Goal: Obtain resource: Download file/media

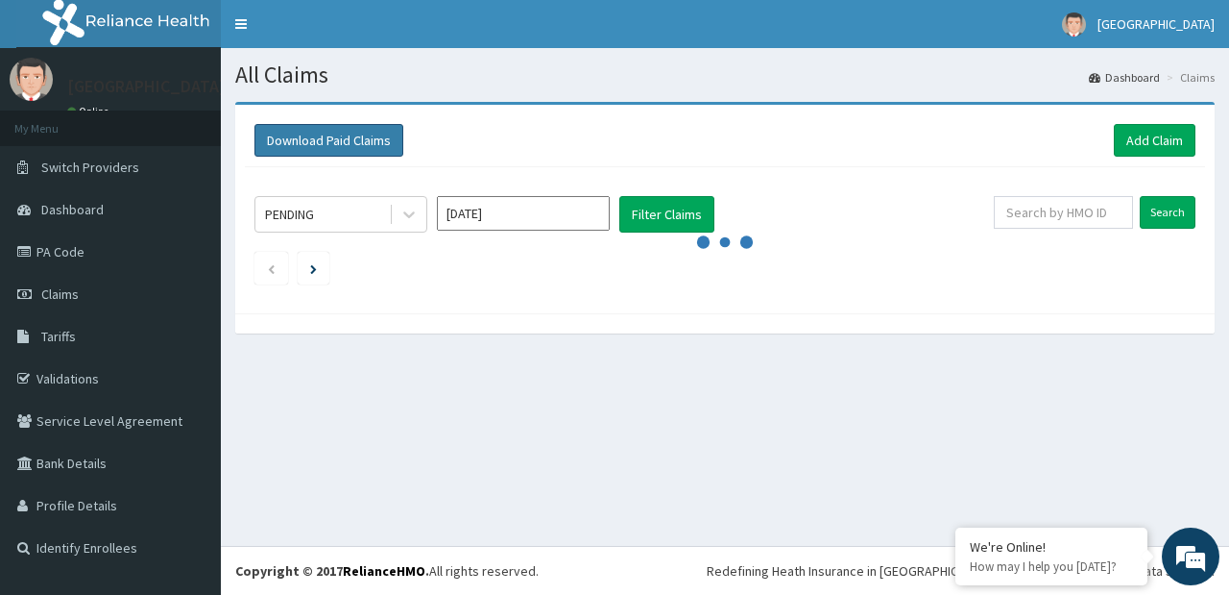
click at [377, 141] on button "Download Paid Claims" at bounding box center [329, 140] width 149 height 33
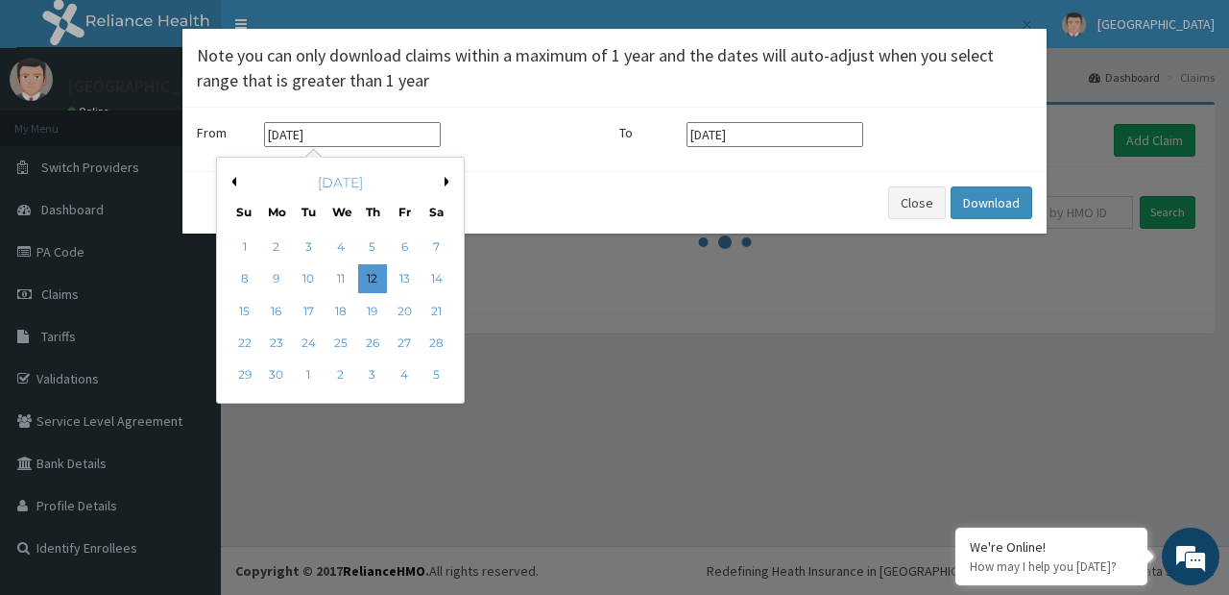
click at [377, 141] on input "[DATE]" at bounding box center [352, 134] width 177 height 25
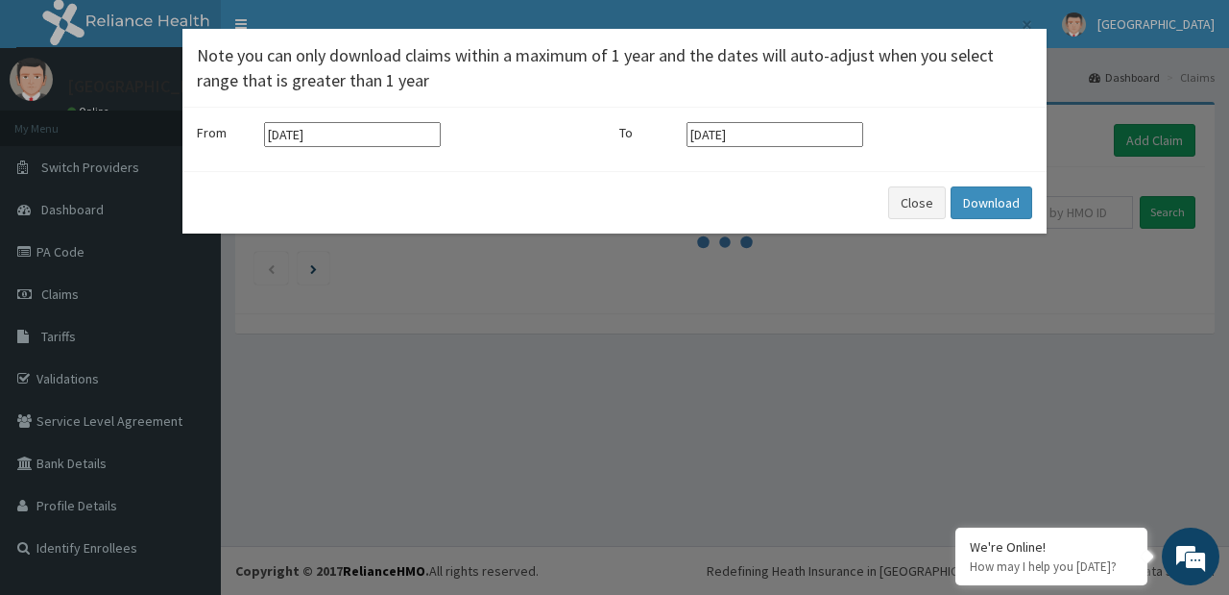
click at [966, 370] on div "× Note you can only download claims within a maximum of 1 year and the dates wi…" at bounding box center [614, 297] width 1229 height 595
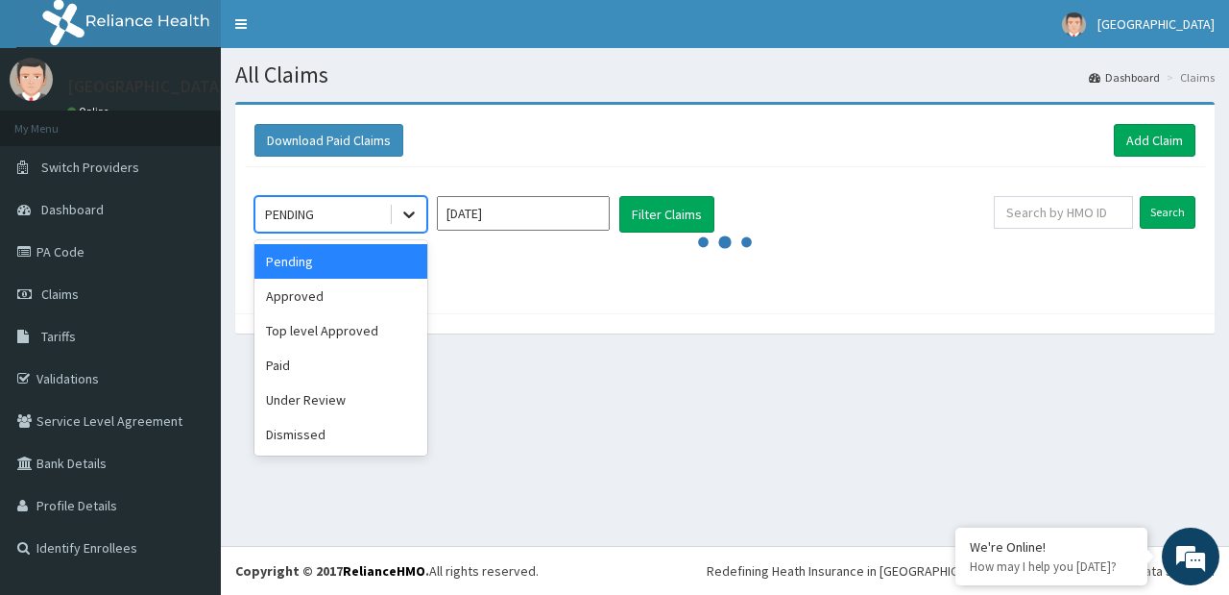
click at [418, 210] on icon at bounding box center [409, 214] width 19 height 19
click at [309, 350] on div "Paid" at bounding box center [341, 365] width 173 height 35
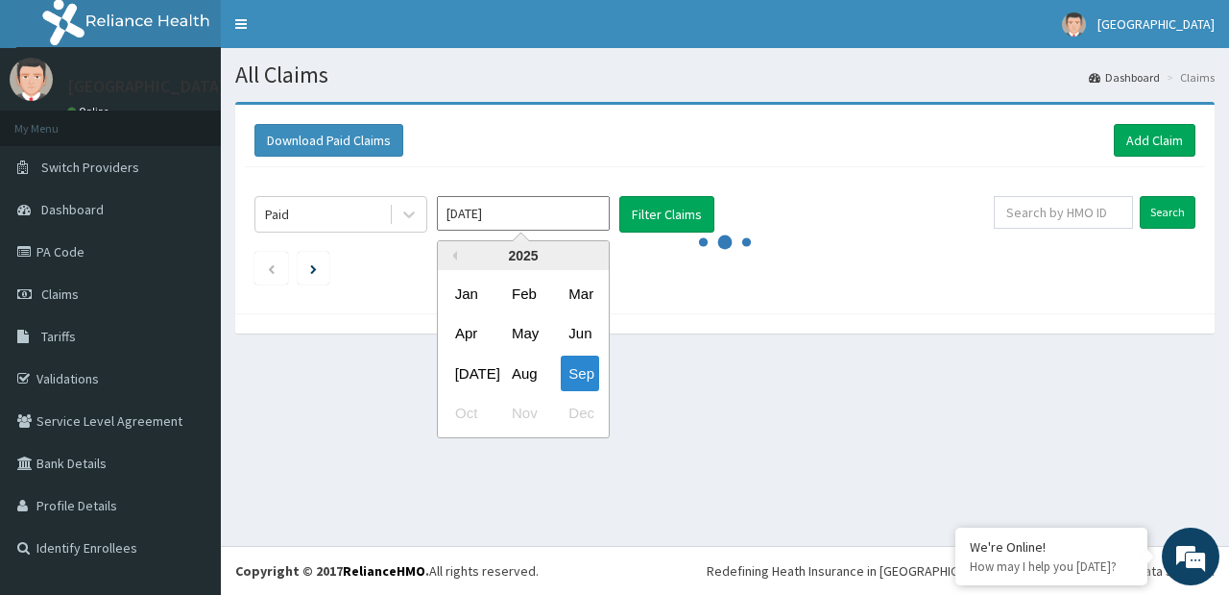
click at [543, 214] on input "[DATE]" at bounding box center [523, 213] width 173 height 35
click at [460, 377] on div "[DATE]" at bounding box center [467, 373] width 38 height 36
type input "[DATE]"
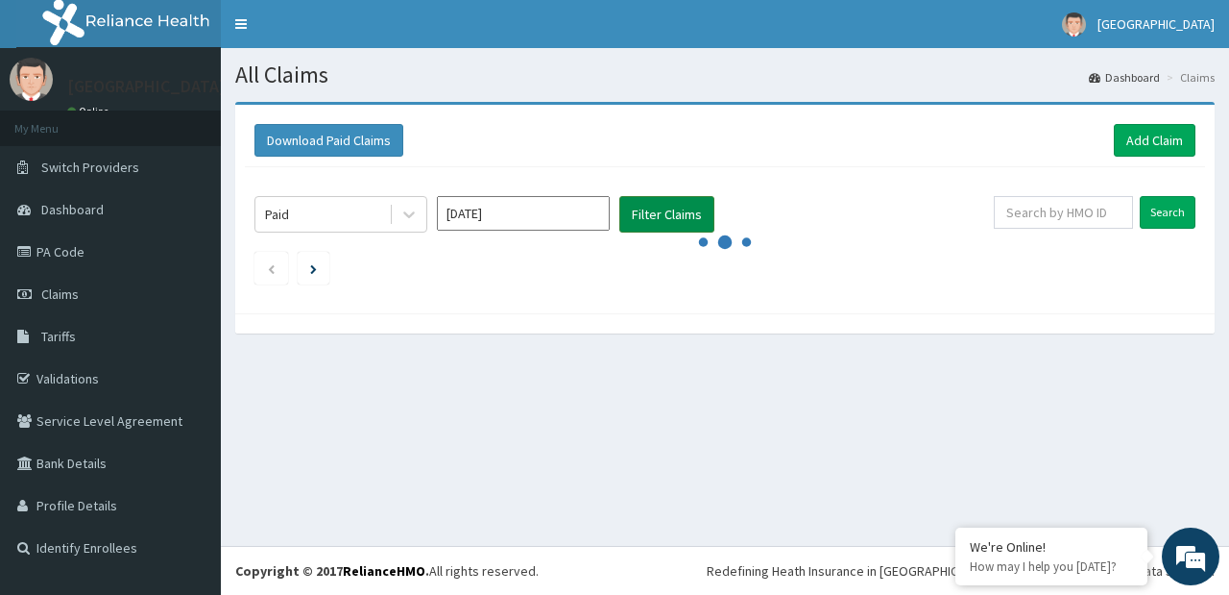
click at [657, 216] on button "Filter Claims" at bounding box center [667, 214] width 95 height 36
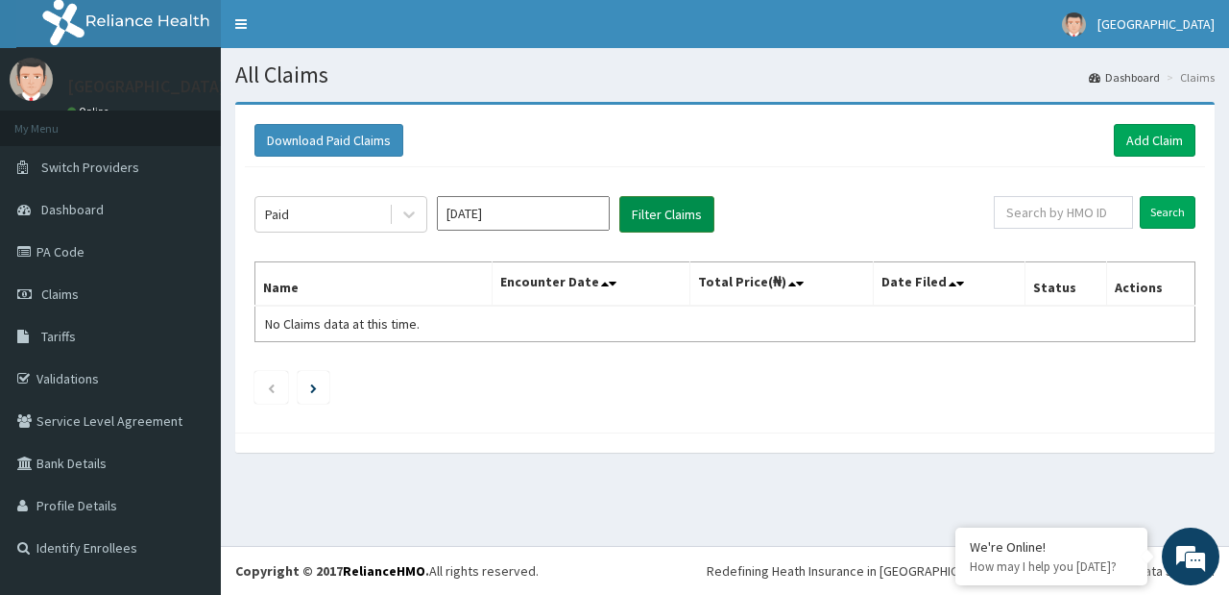
click at [658, 216] on button "Filter Claims" at bounding box center [667, 214] width 95 height 36
click at [356, 142] on button "Download Paid Claims" at bounding box center [329, 140] width 149 height 33
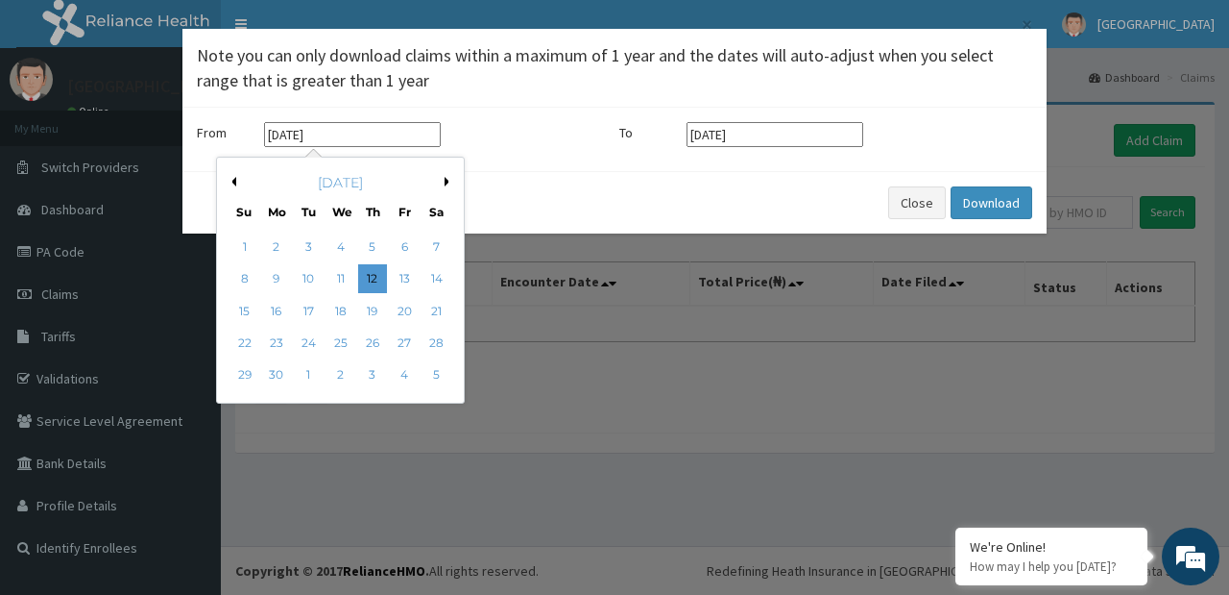
click at [363, 127] on input "12-06-2025" at bounding box center [352, 134] width 177 height 25
click at [445, 181] on button "Next Month" at bounding box center [450, 182] width 10 height 10
click at [312, 245] on div "1" at bounding box center [308, 246] width 29 height 29
type input "01-07-2025"
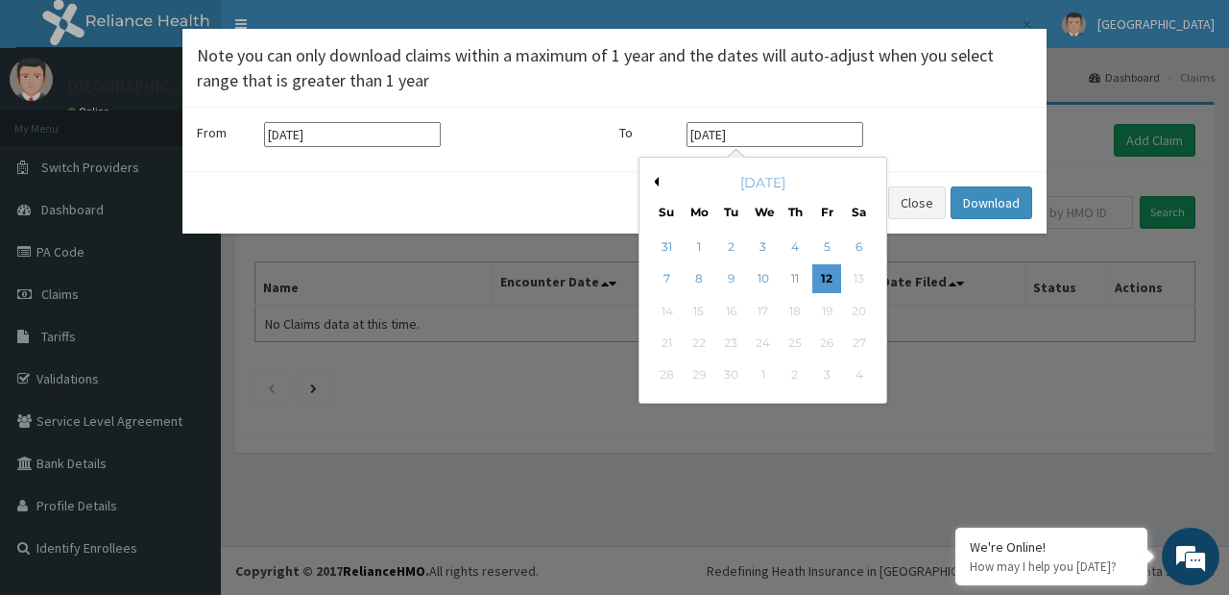
click at [836, 133] on input "12-09-2025" at bounding box center [775, 134] width 177 height 25
click at [654, 180] on button "Previous Month" at bounding box center [654, 182] width 10 height 10
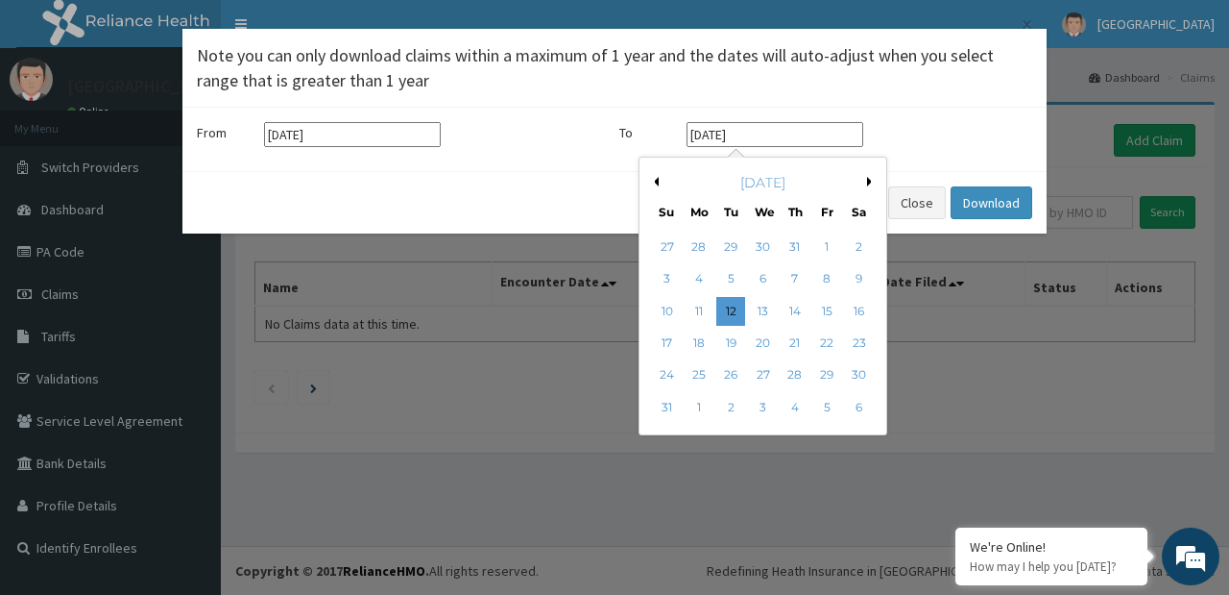
click at [654, 180] on button "Previous Month" at bounding box center [654, 182] width 10 height 10
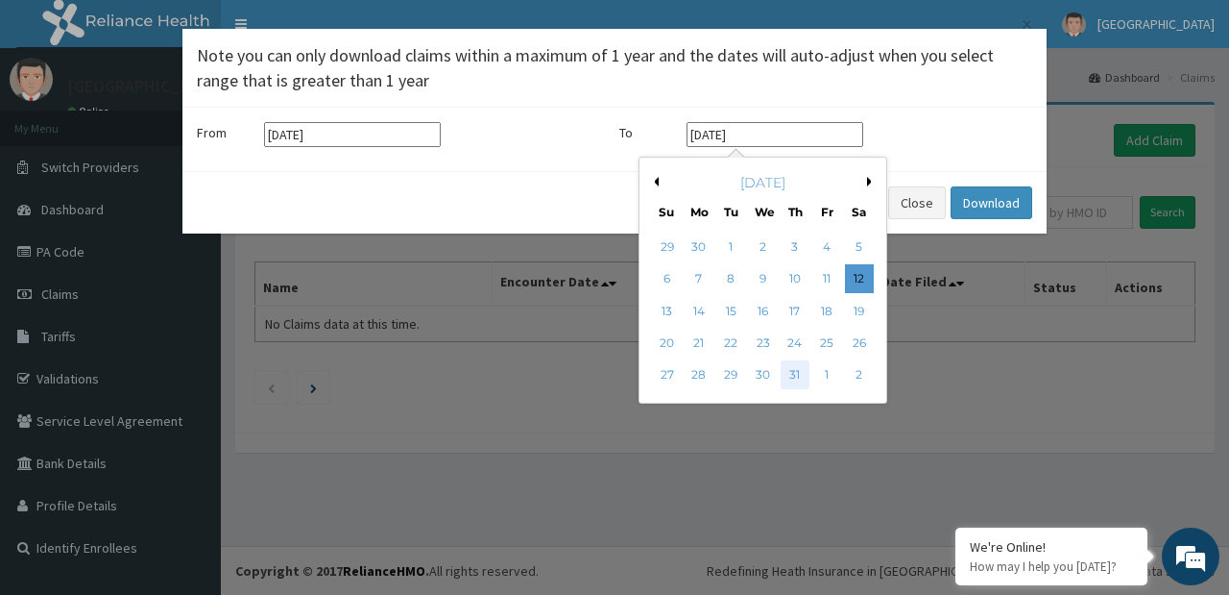
click at [792, 371] on div "31" at bounding box center [795, 375] width 29 height 29
type input "31-07-2025"
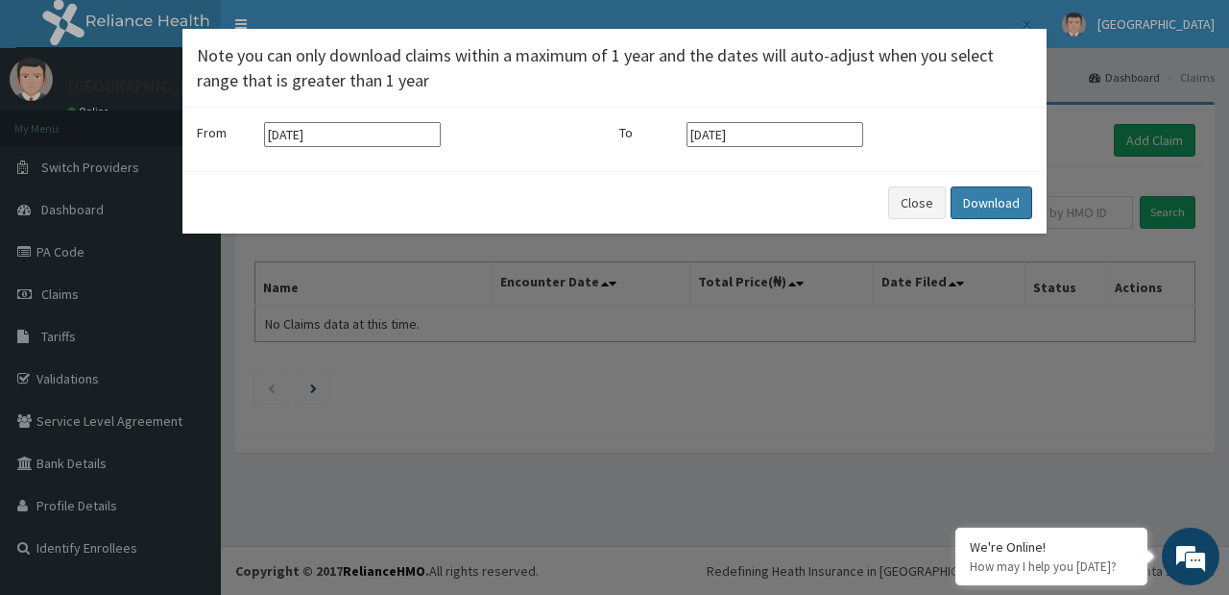
click at [965, 198] on button "Download" at bounding box center [992, 202] width 82 height 33
click at [792, 199] on div "Close Download" at bounding box center [614, 202] width 864 height 62
click at [913, 201] on button "Close" at bounding box center [906, 202] width 58 height 33
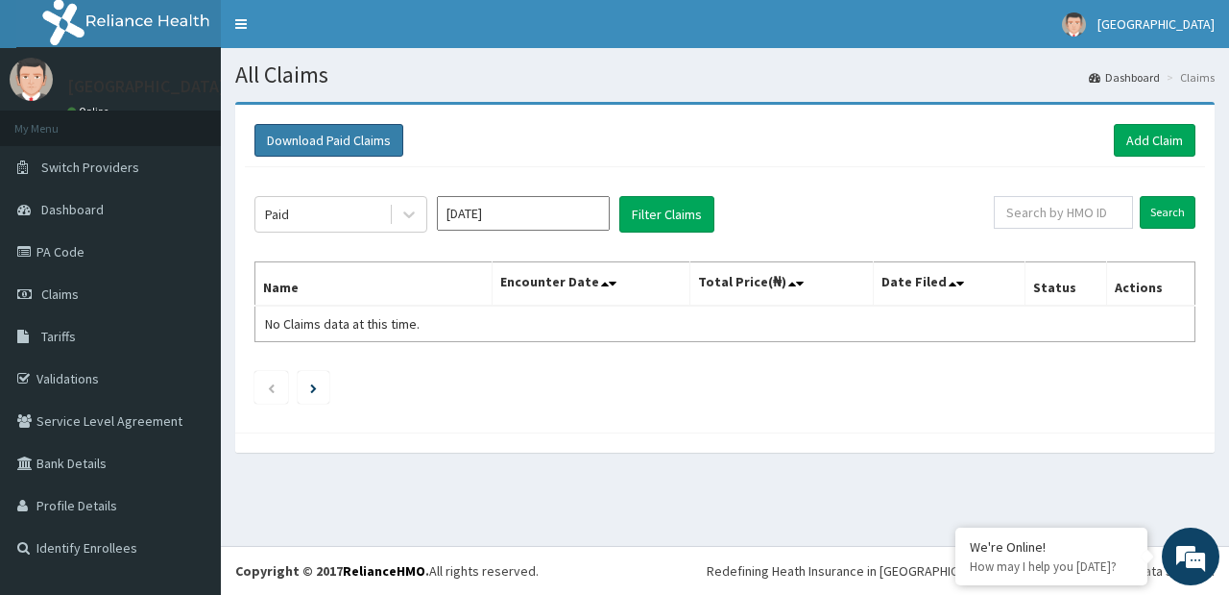
click at [373, 140] on button "Download Paid Claims" at bounding box center [329, 140] width 149 height 33
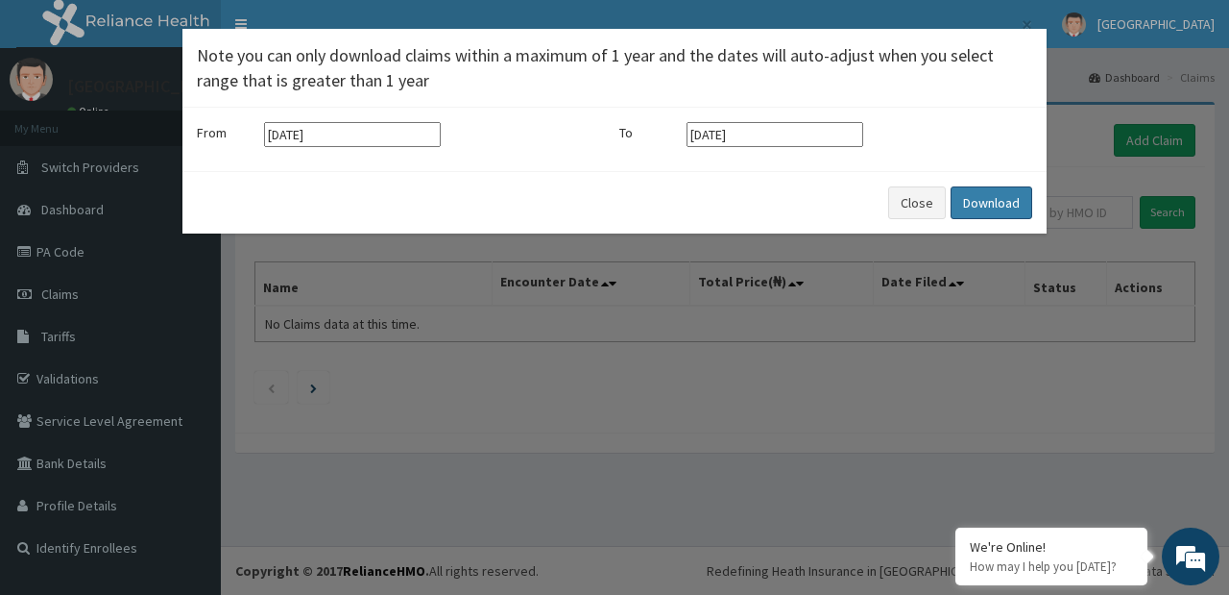
click at [1002, 206] on button "Download" at bounding box center [992, 202] width 82 height 33
click at [895, 209] on button "Close" at bounding box center [906, 202] width 58 height 33
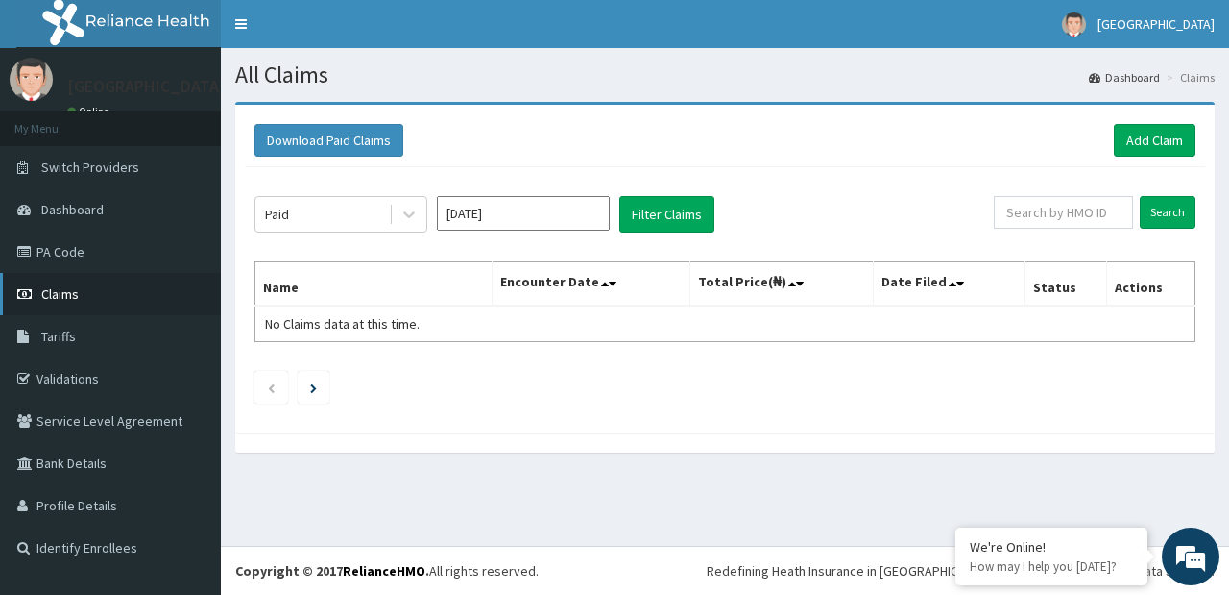
click at [61, 297] on span "Claims" at bounding box center [59, 293] width 37 height 17
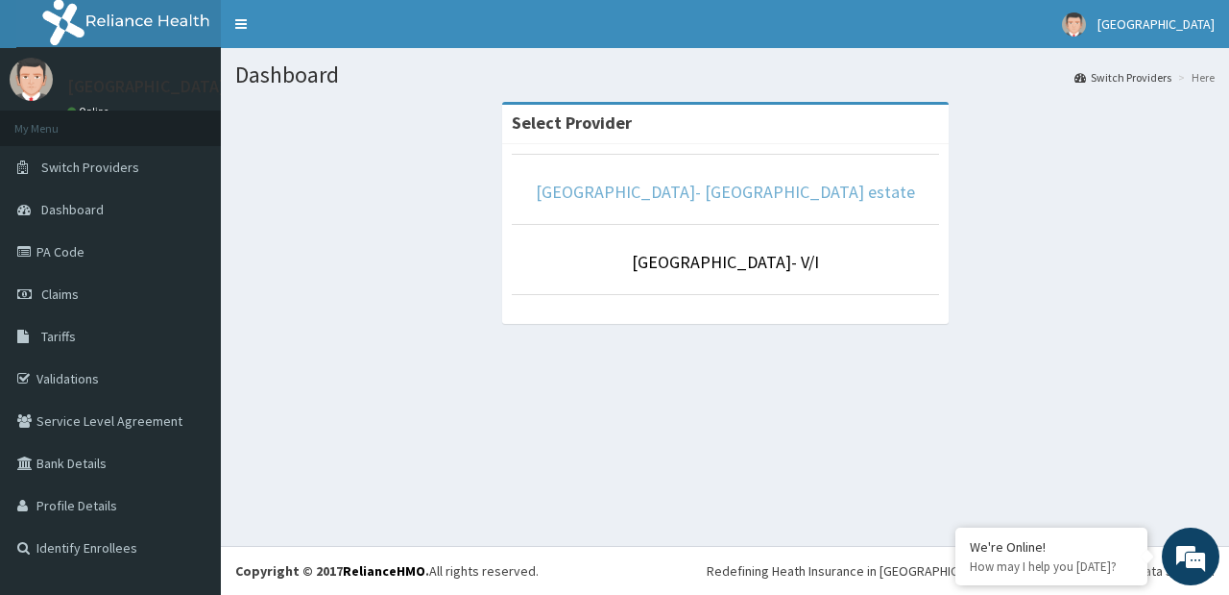
click at [754, 190] on link "Faith City Hospital- Ajao estate" at bounding box center [725, 192] width 379 height 22
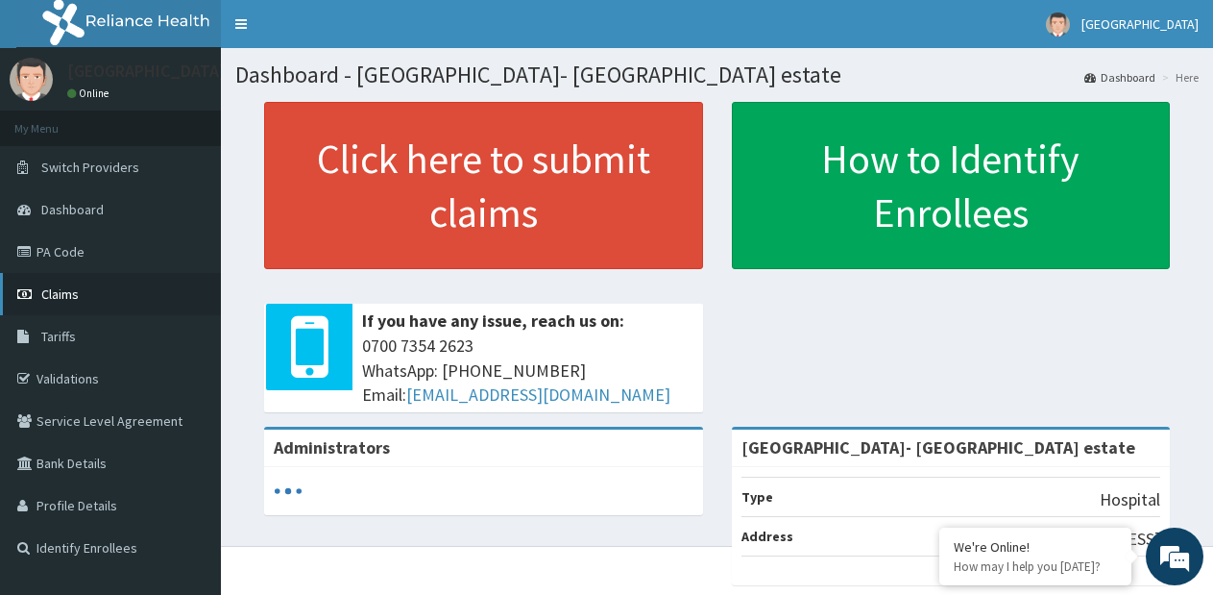
click at [40, 295] on link "Claims" at bounding box center [110, 294] width 221 height 42
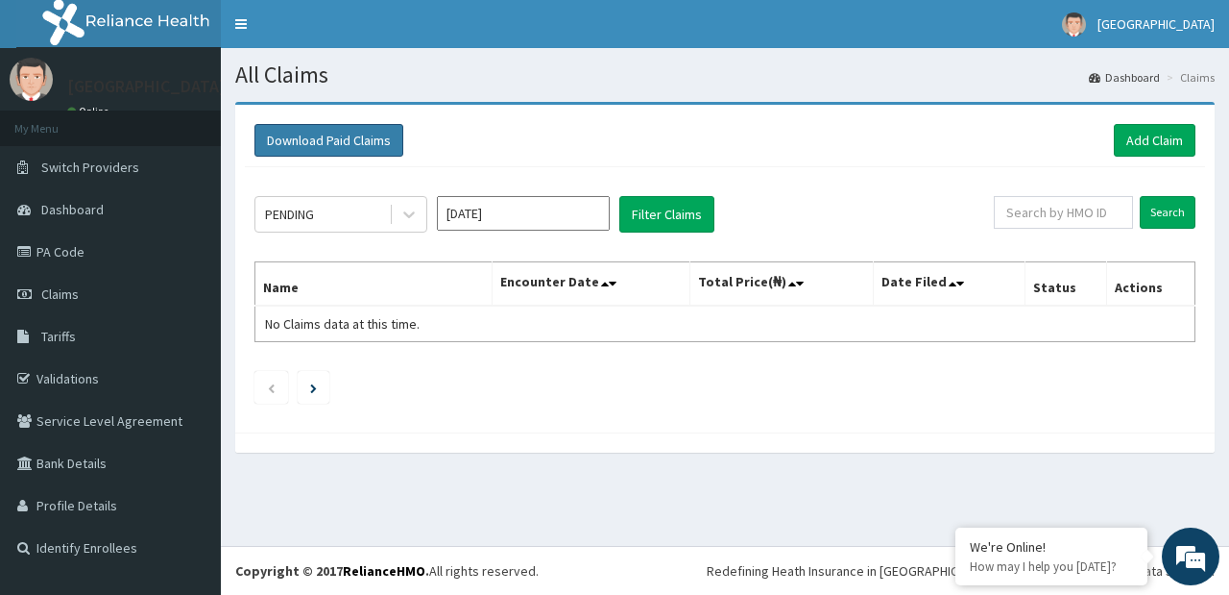
click at [381, 146] on button "Download Paid Claims" at bounding box center [329, 140] width 149 height 33
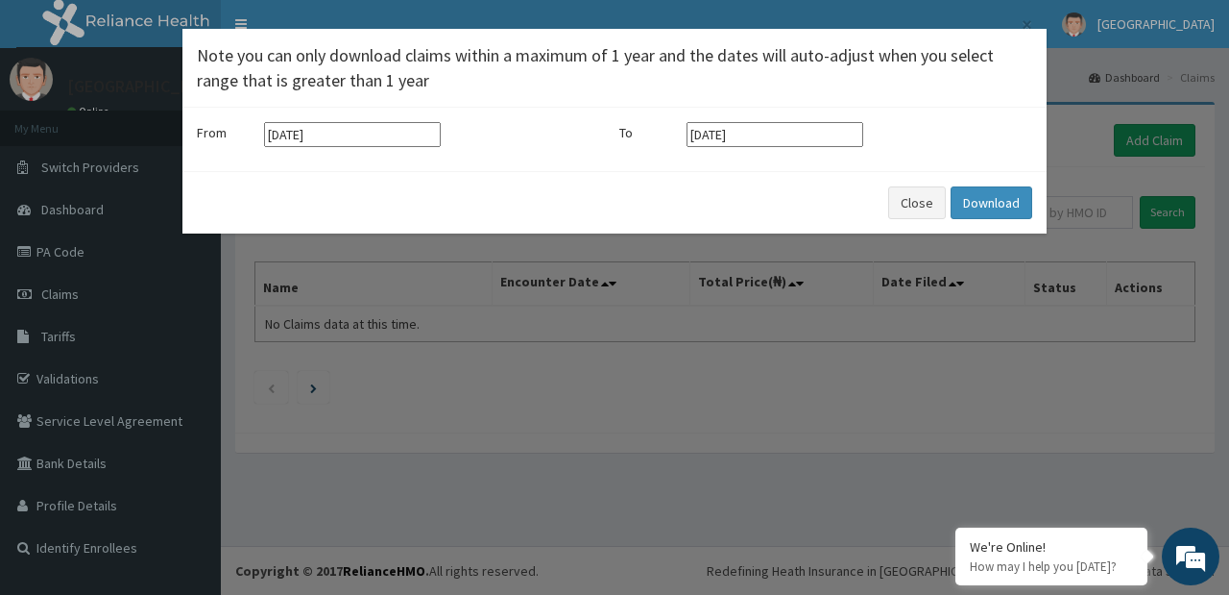
click at [388, 122] on input "[DATE]" at bounding box center [352, 134] width 177 height 25
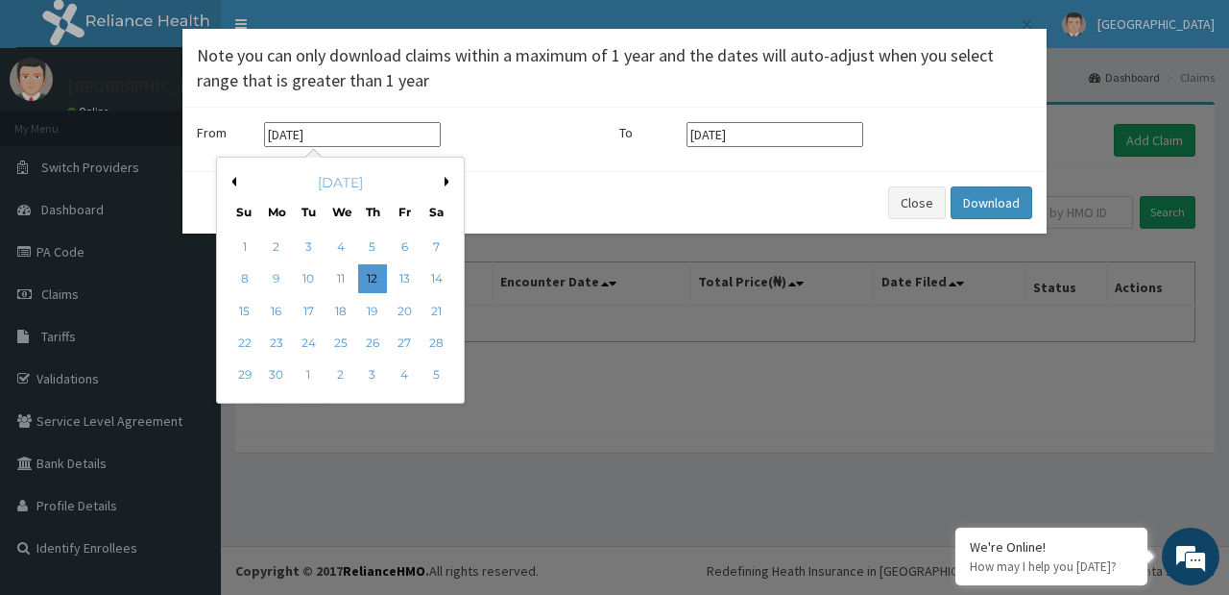
click at [441, 181] on div "[DATE]" at bounding box center [340, 182] width 231 height 19
click at [445, 179] on button "Next Month" at bounding box center [450, 182] width 10 height 10
click at [306, 242] on div "1" at bounding box center [308, 246] width 29 height 29
type input "[DATE]"
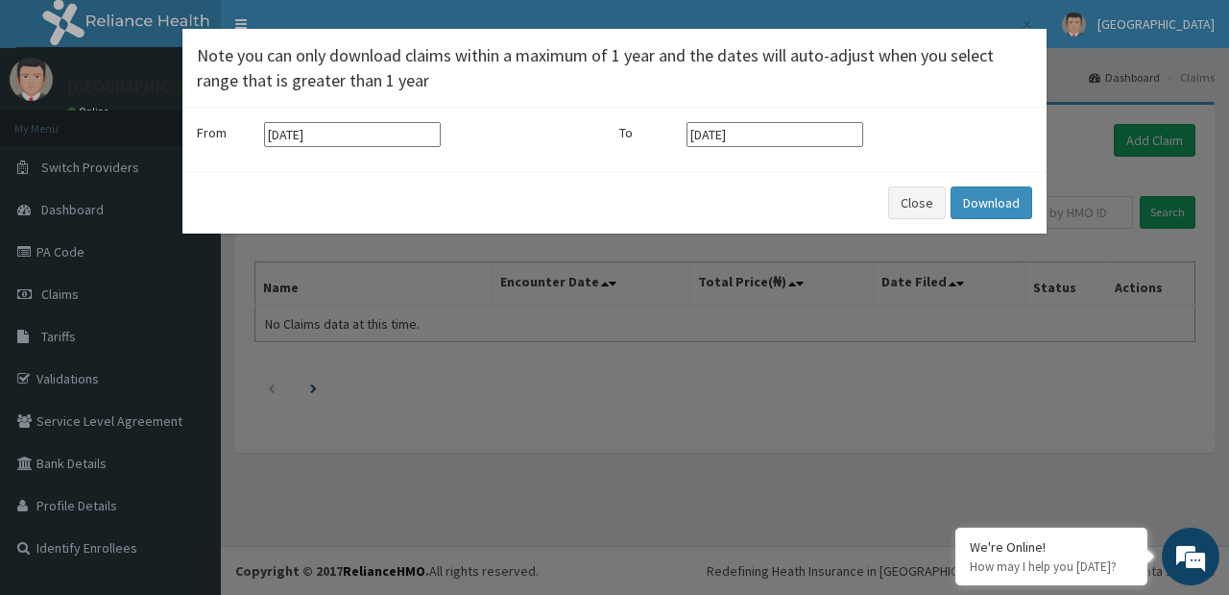
click at [832, 139] on input "[DATE]" at bounding box center [775, 134] width 177 height 25
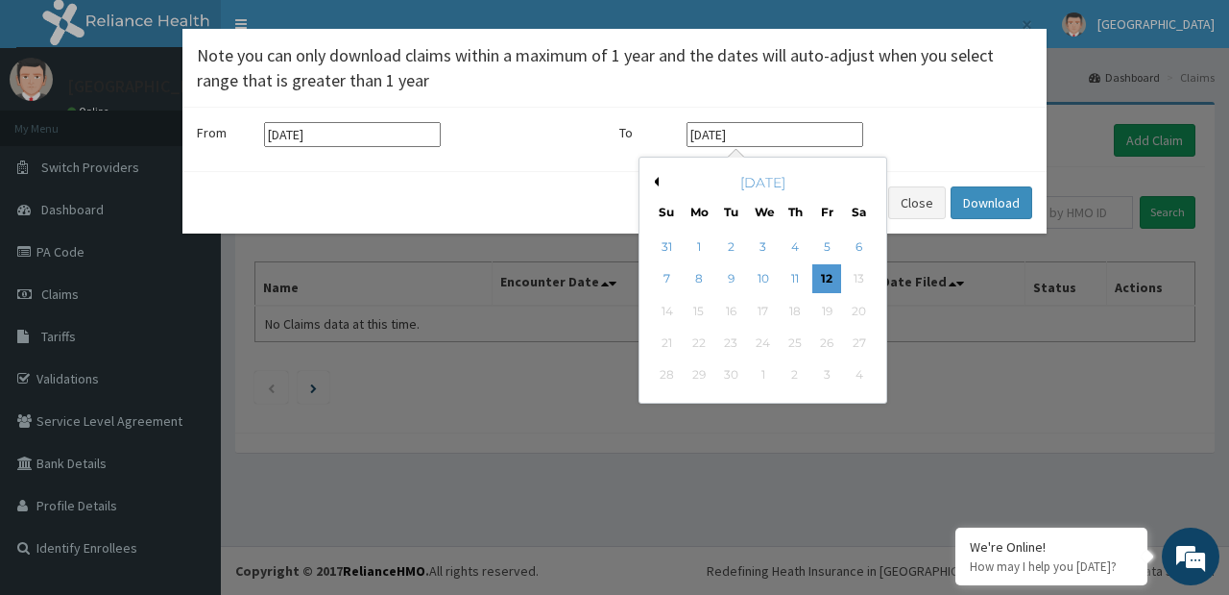
click at [654, 179] on button "Previous Month" at bounding box center [654, 182] width 10 height 10
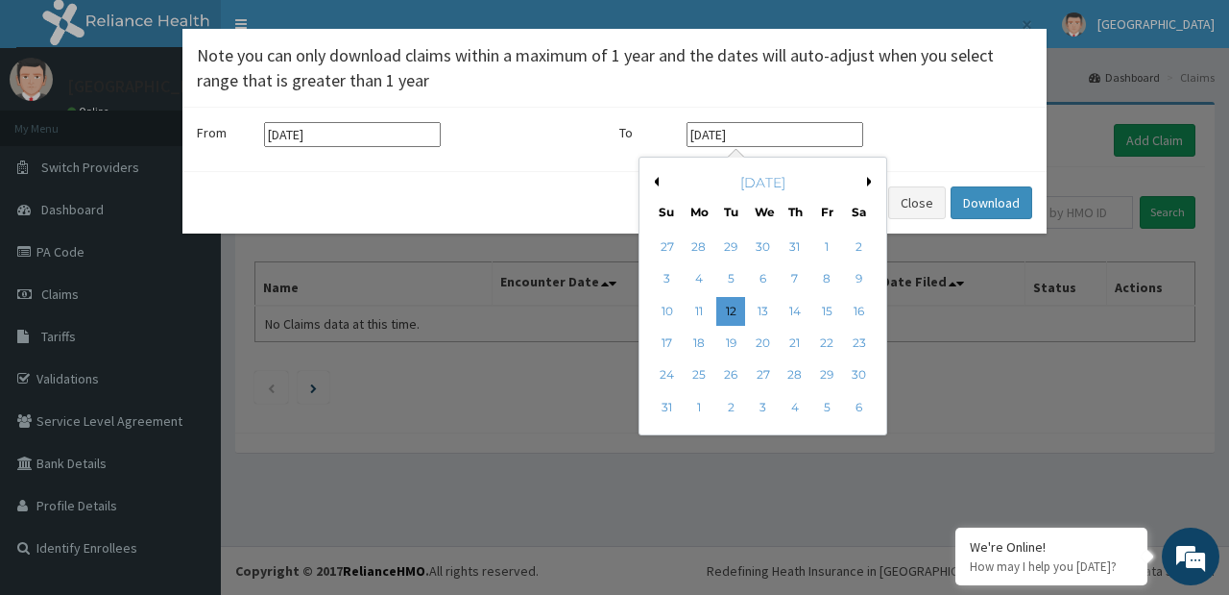
click at [654, 179] on button "Previous Month" at bounding box center [654, 182] width 10 height 10
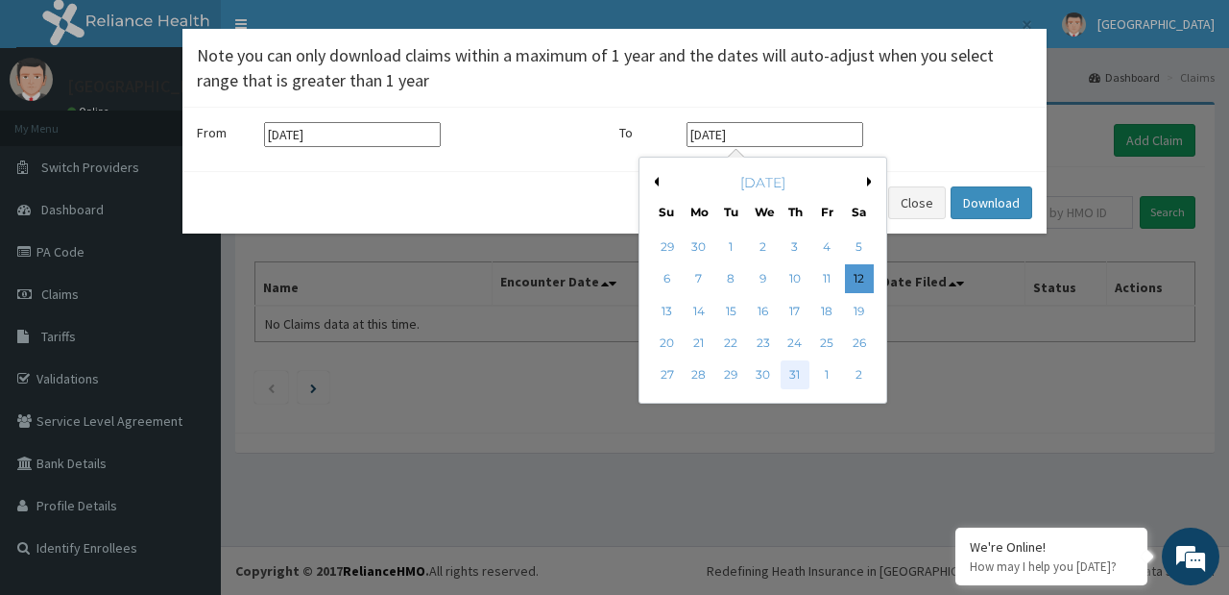
click at [793, 374] on div "31" at bounding box center [795, 375] width 29 height 29
type input "[DATE]"
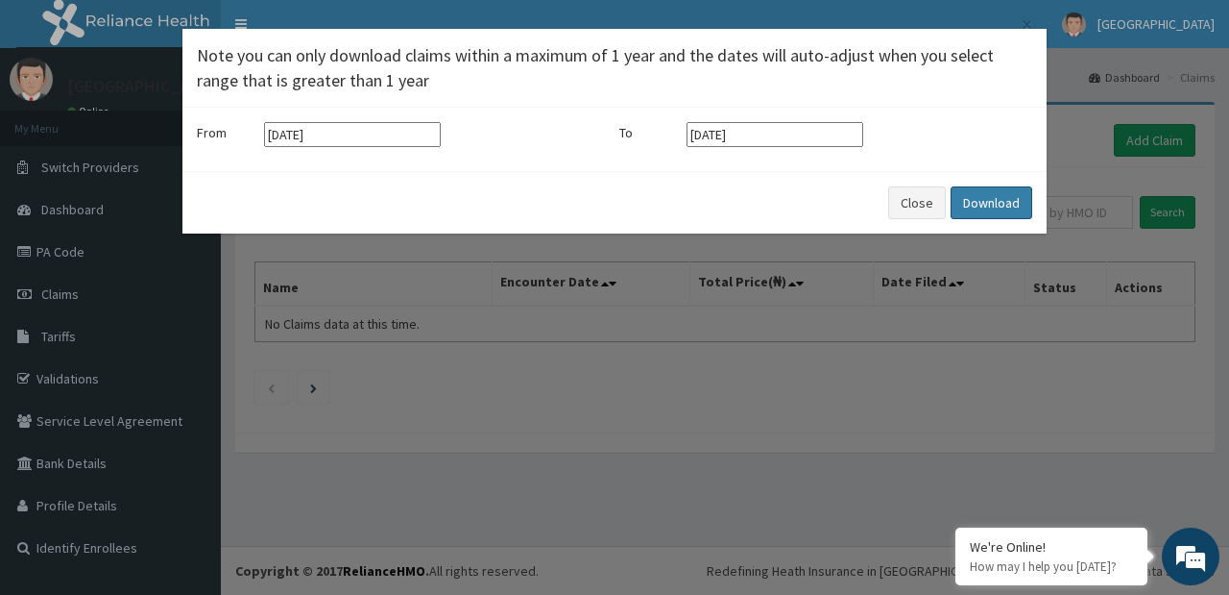
click at [993, 206] on button "Download" at bounding box center [992, 202] width 82 height 33
click at [1001, 207] on button "Download" at bounding box center [992, 202] width 82 height 33
click at [633, 361] on div "× Note you can only download claims within a maximum of 1 year and the dates wi…" at bounding box center [614, 297] width 1229 height 595
